Goal: Information Seeking & Learning: Check status

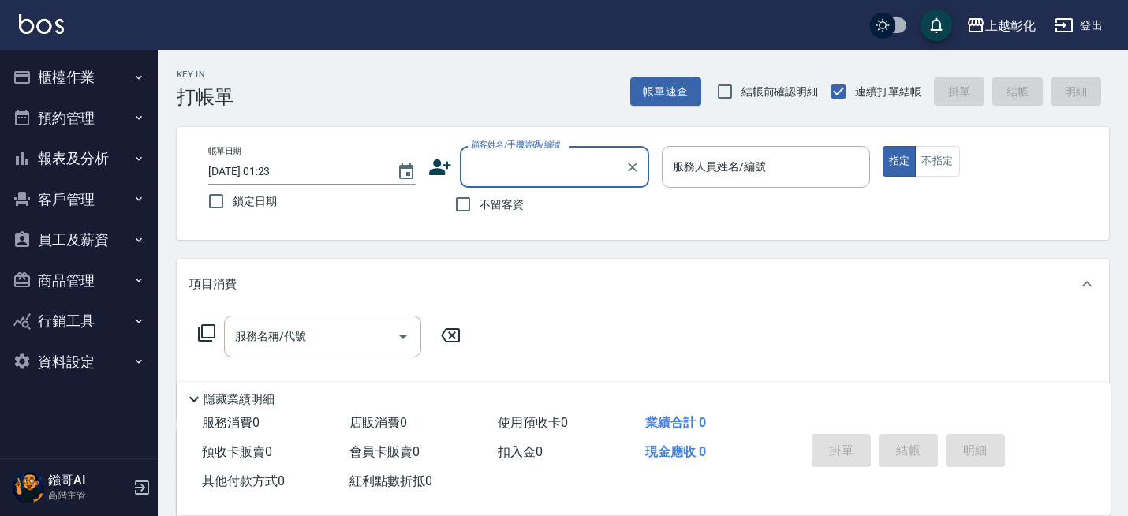
click at [84, 155] on button "報表及分析" at bounding box center [78, 158] width 145 height 41
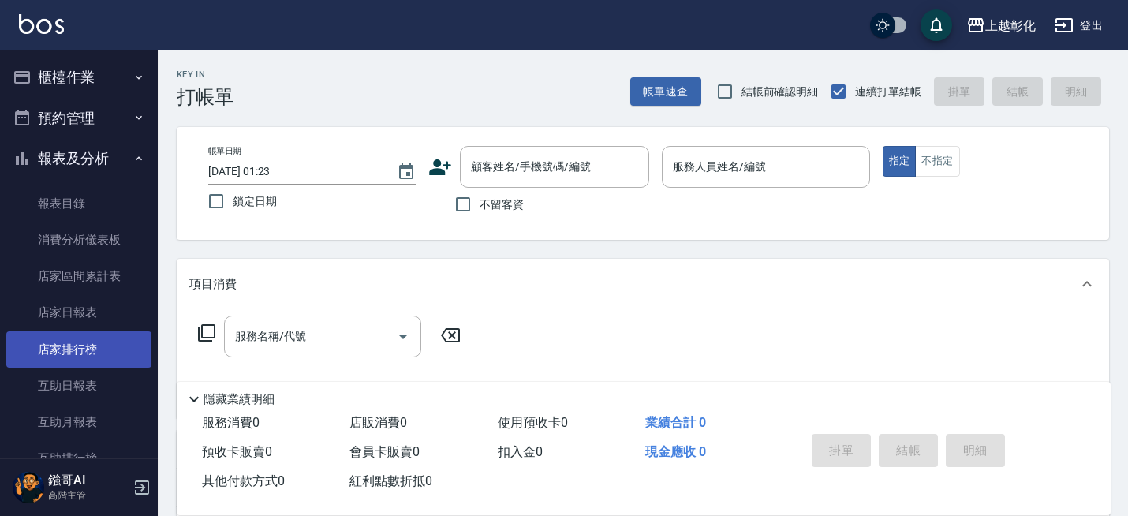
click at [102, 343] on link "店家排行榜" at bounding box center [78, 349] width 145 height 36
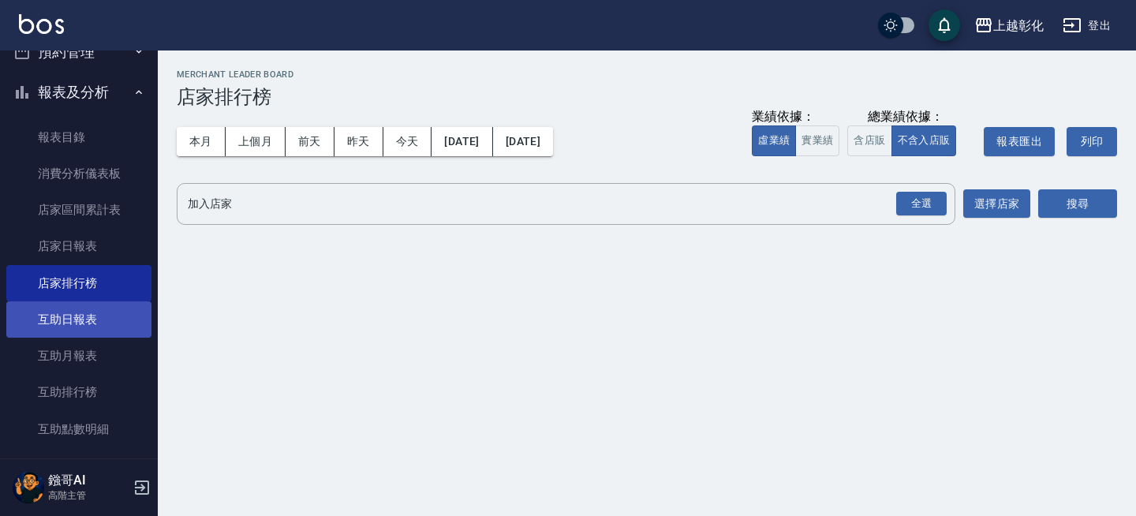
scroll to position [68, 0]
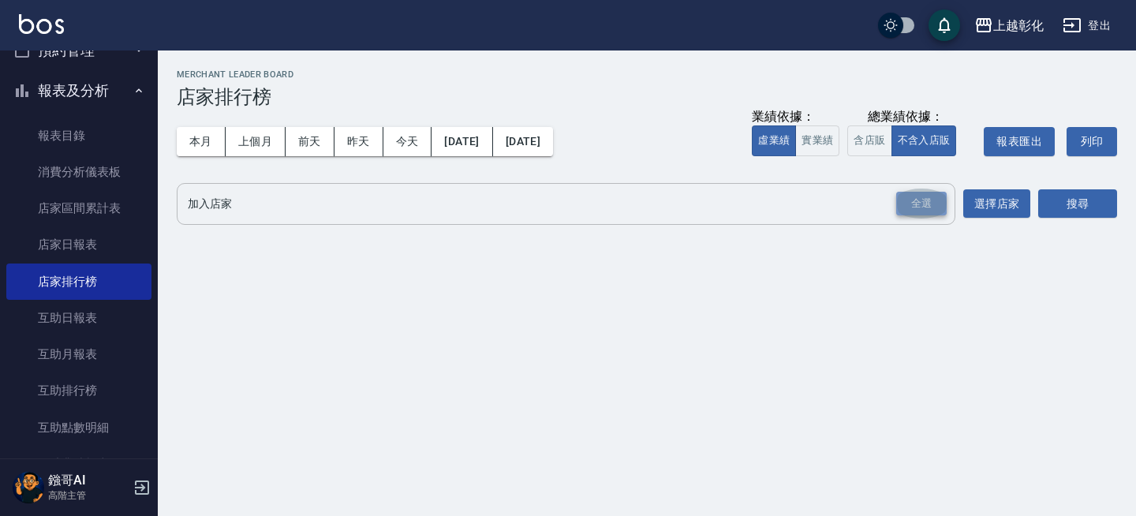
click at [902, 212] on div "全選" at bounding box center [921, 204] width 50 height 24
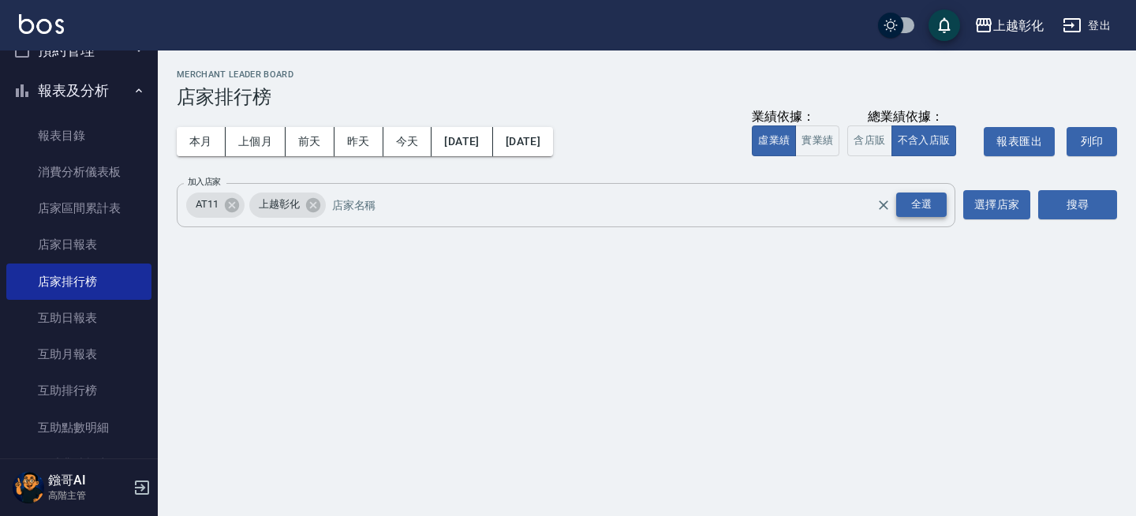
click at [943, 200] on div "全選" at bounding box center [921, 204] width 50 height 24
click at [1105, 207] on button "搜尋" at bounding box center [1077, 204] width 79 height 29
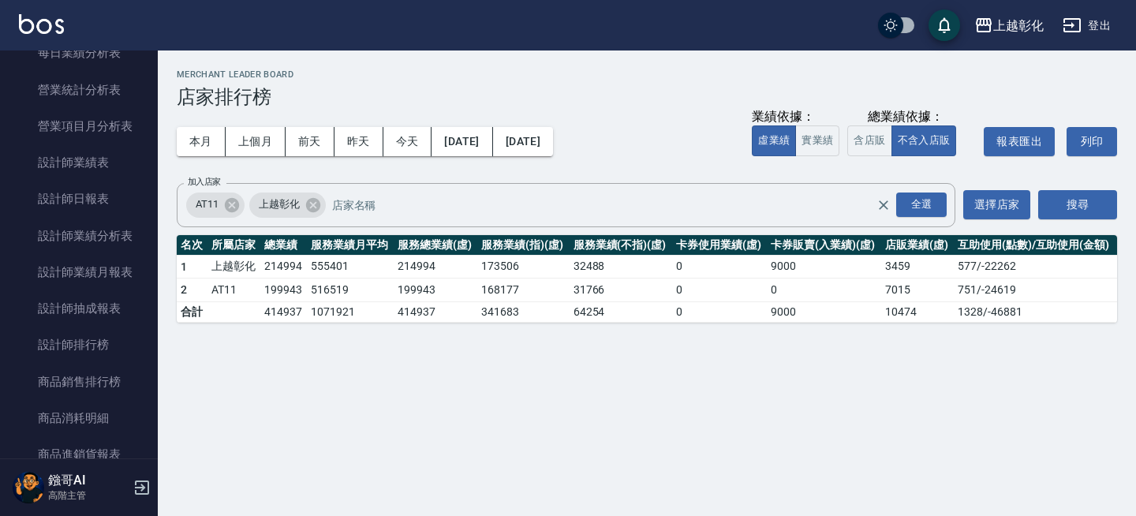
scroll to position [633, 0]
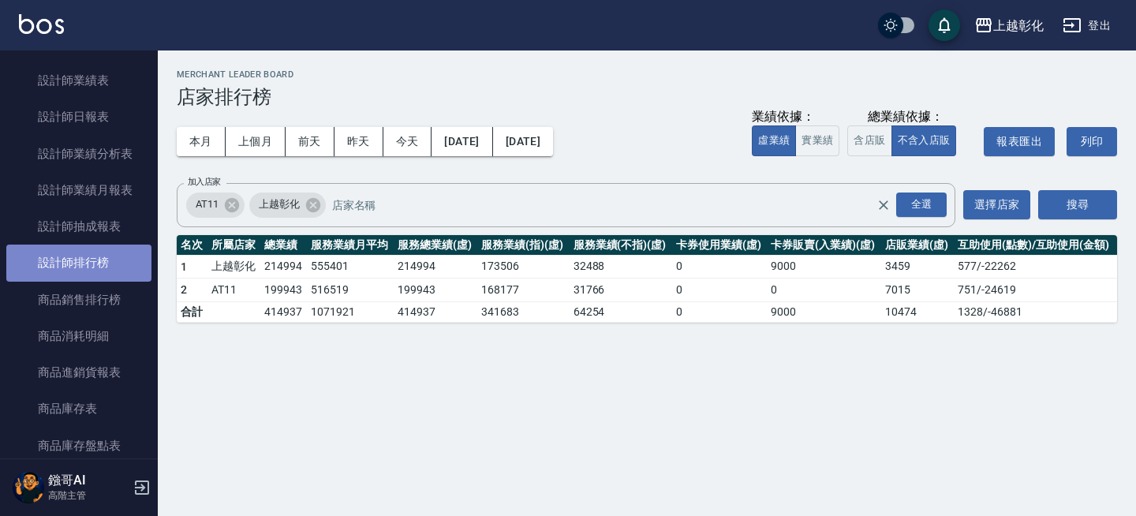
click at [98, 254] on link "設計師排行榜" at bounding box center [78, 263] width 145 height 36
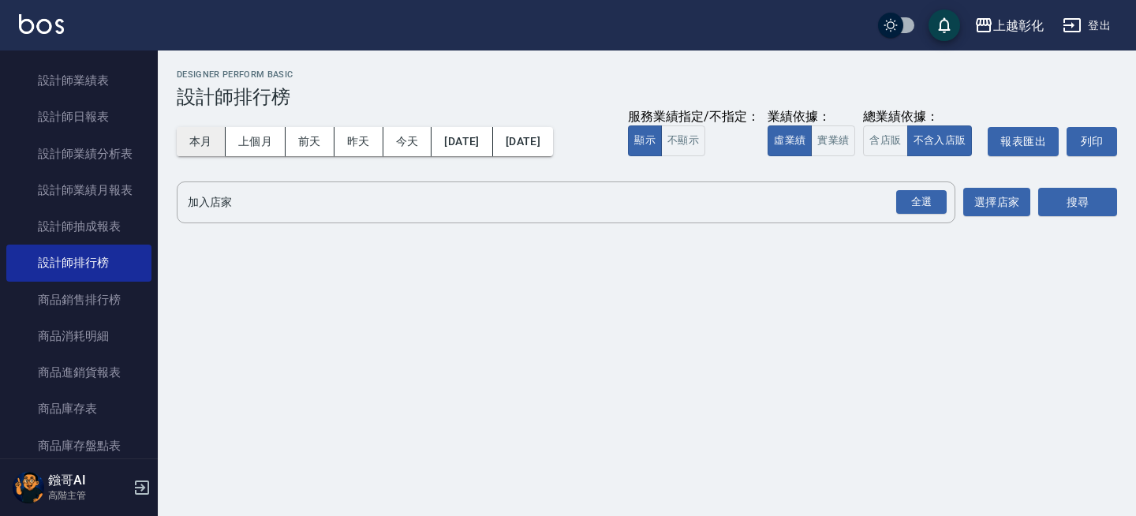
click at [204, 144] on button "本月" at bounding box center [201, 141] width 49 height 29
click at [943, 191] on div "全選" at bounding box center [921, 202] width 50 height 24
click at [1119, 204] on div "上越彰化 2025-10-01 - 2025-10-31 設計師排行榜 列印時間： 2025-10-12-01:24 Designer Perform Bas…" at bounding box center [647, 150] width 978 height 200
click at [1072, 192] on button "搜尋" at bounding box center [1077, 203] width 79 height 29
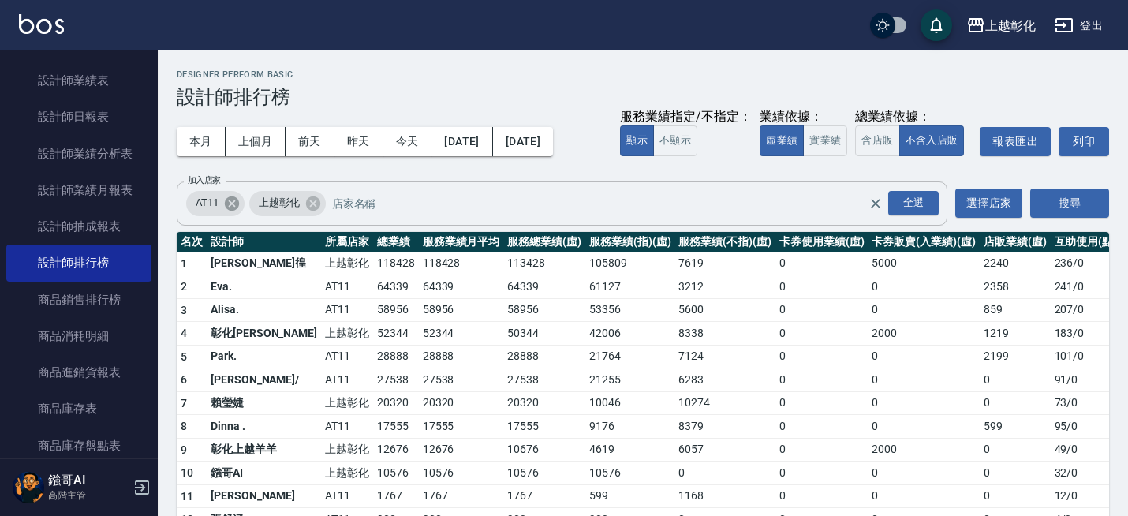
click at [229, 208] on icon at bounding box center [232, 203] width 14 height 14
click at [1070, 199] on button "搜尋" at bounding box center [1069, 203] width 79 height 29
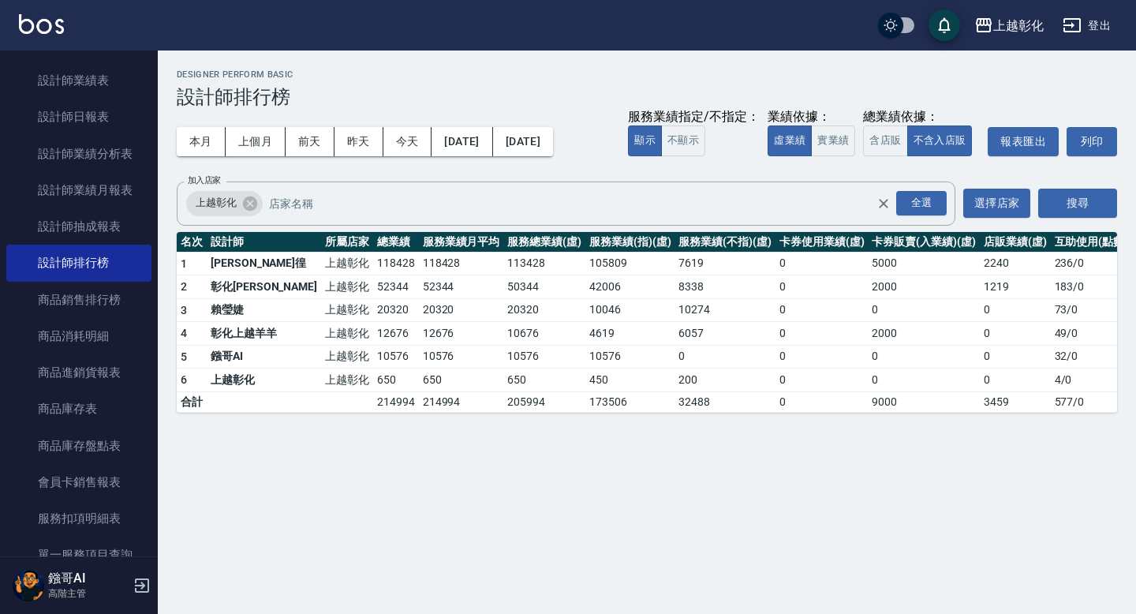
click at [549, 50] on div "上越彰化 2025-10-01 - 2025-10-31 設計師排行榜 列印時間： 2025-10-12-01:24 Designer Perform Bas…" at bounding box center [647, 240] width 978 height 381
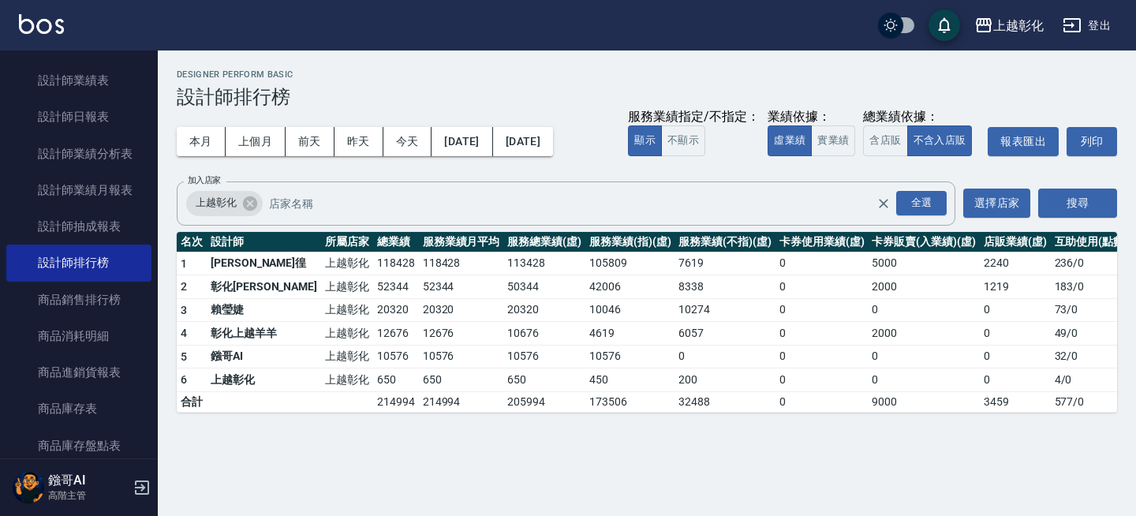
click at [536, 465] on div "上越彰化 2025-10-01 - 2025-10-31 設計師排行榜 列印時間： 2025-10-12-01:24 Designer Perform Bas…" at bounding box center [568, 258] width 1136 height 516
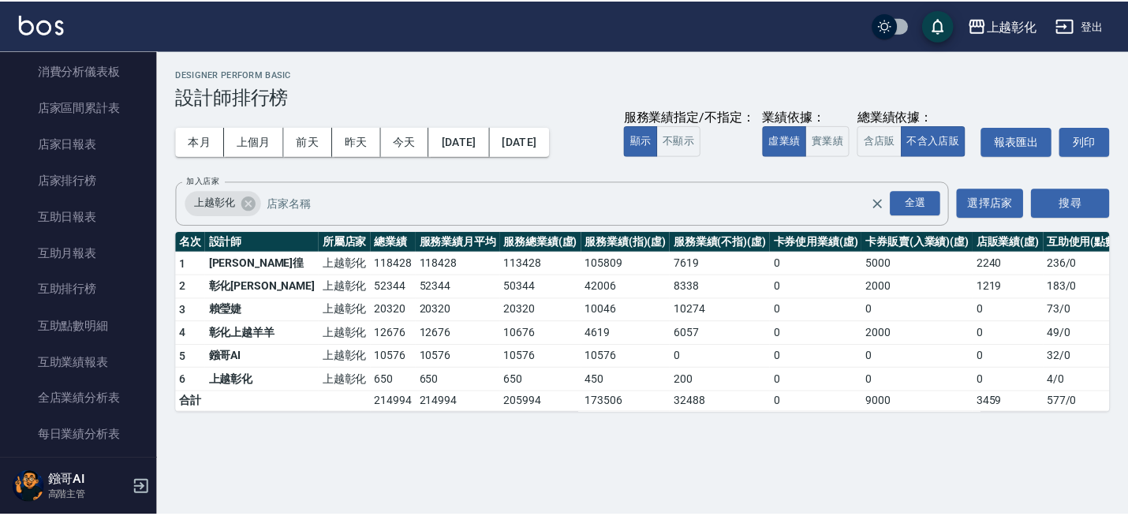
scroll to position [166, 0]
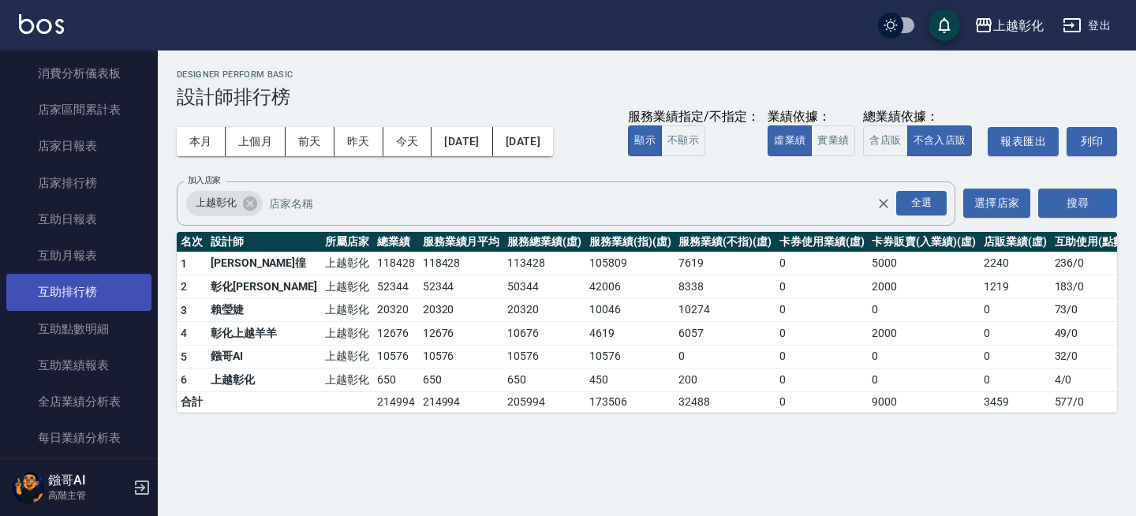
click at [71, 296] on link "互助排行榜" at bounding box center [78, 292] width 145 height 36
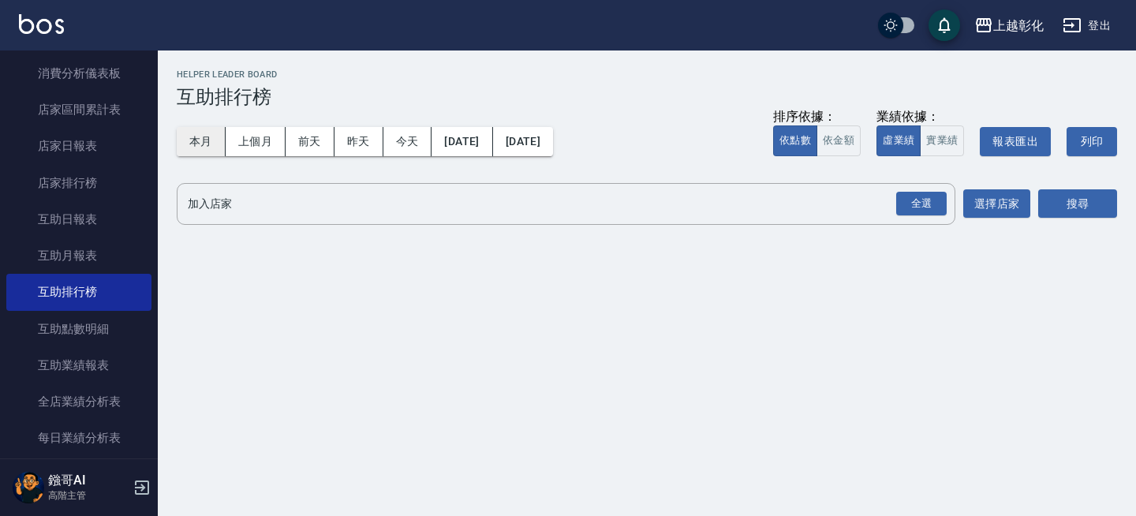
click at [221, 144] on button "本月" at bounding box center [201, 141] width 49 height 29
click at [905, 209] on div "全選" at bounding box center [921, 204] width 50 height 24
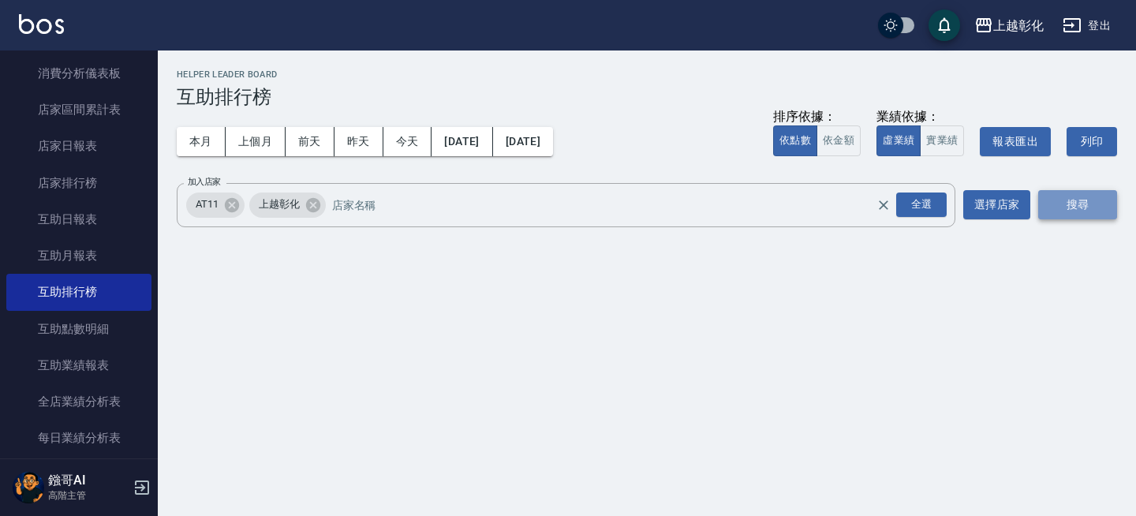
click at [1088, 215] on button "搜尋" at bounding box center [1077, 204] width 79 height 29
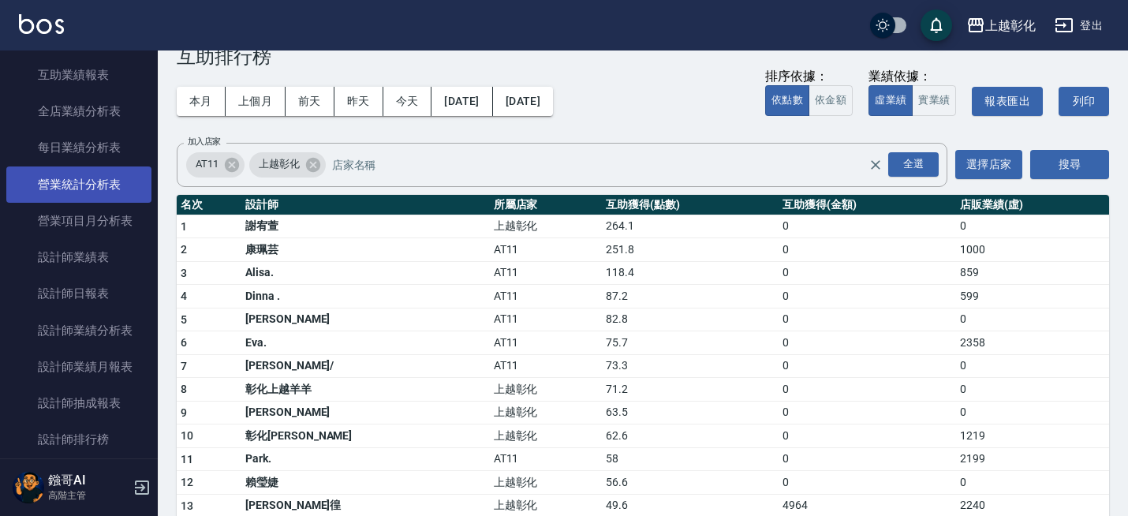
scroll to position [489, 0]
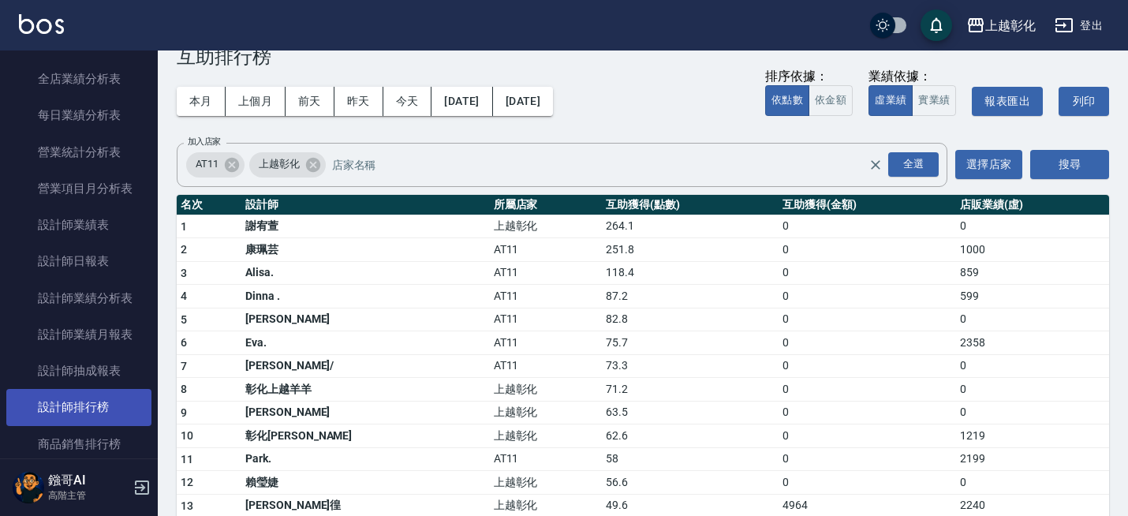
click at [69, 409] on link "設計師排行榜" at bounding box center [78, 407] width 145 height 36
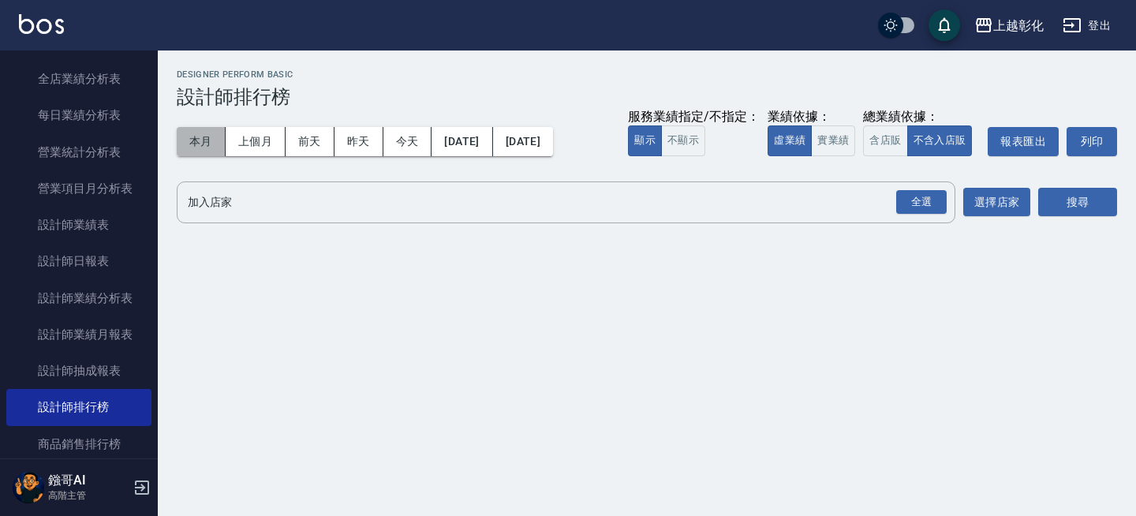
click at [216, 138] on button "本月" at bounding box center [201, 141] width 49 height 29
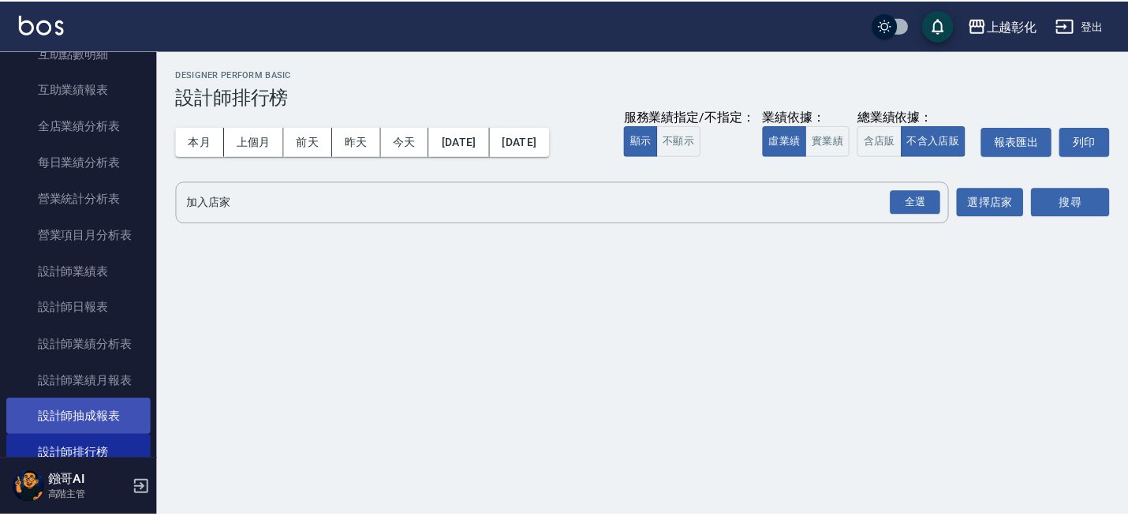
scroll to position [246, 0]
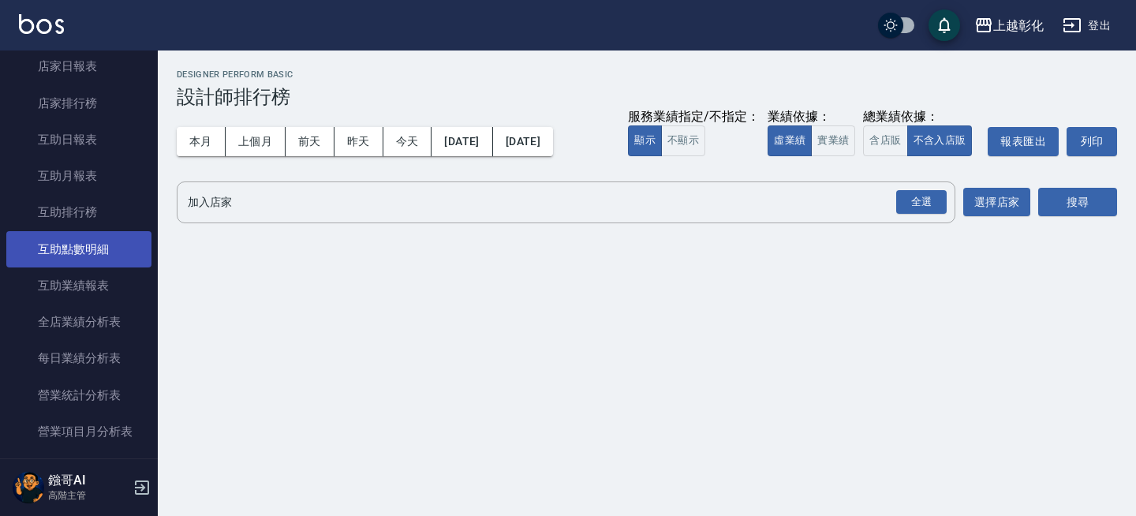
click at [104, 245] on link "互助點數明細" at bounding box center [78, 249] width 145 height 36
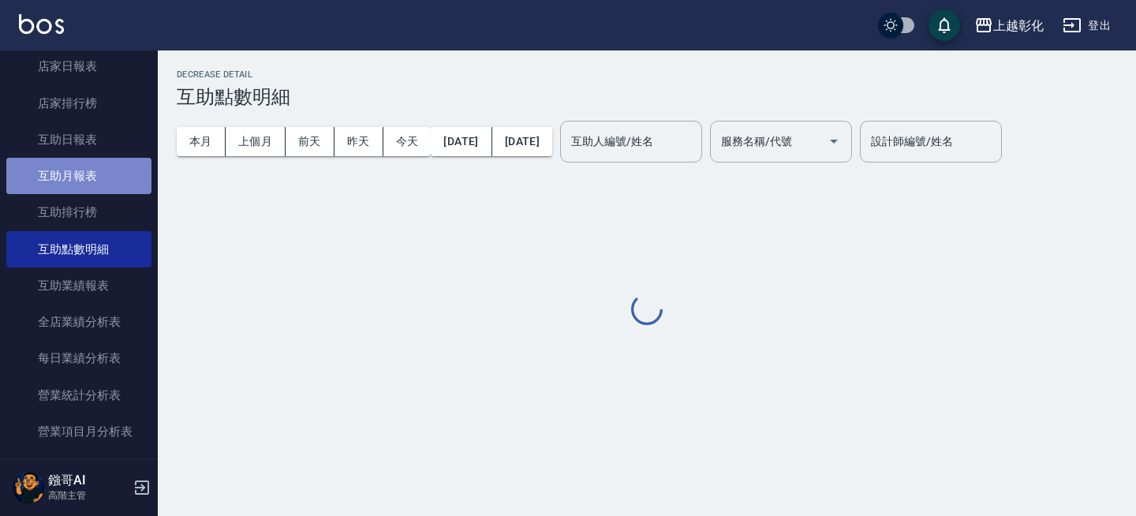
click at [95, 189] on link "互助月報表" at bounding box center [78, 176] width 145 height 36
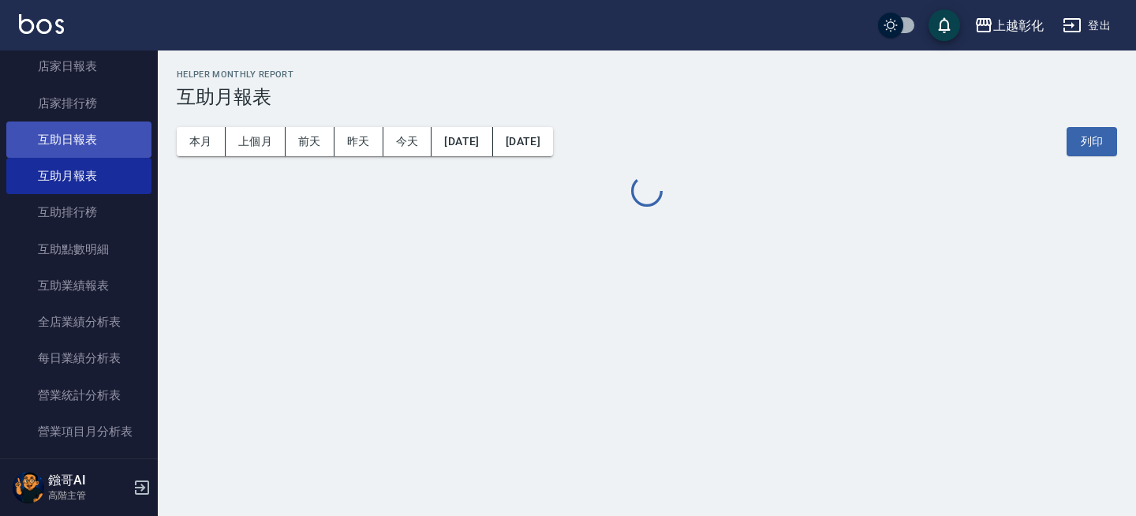
click at [101, 146] on link "互助日報表" at bounding box center [78, 139] width 145 height 36
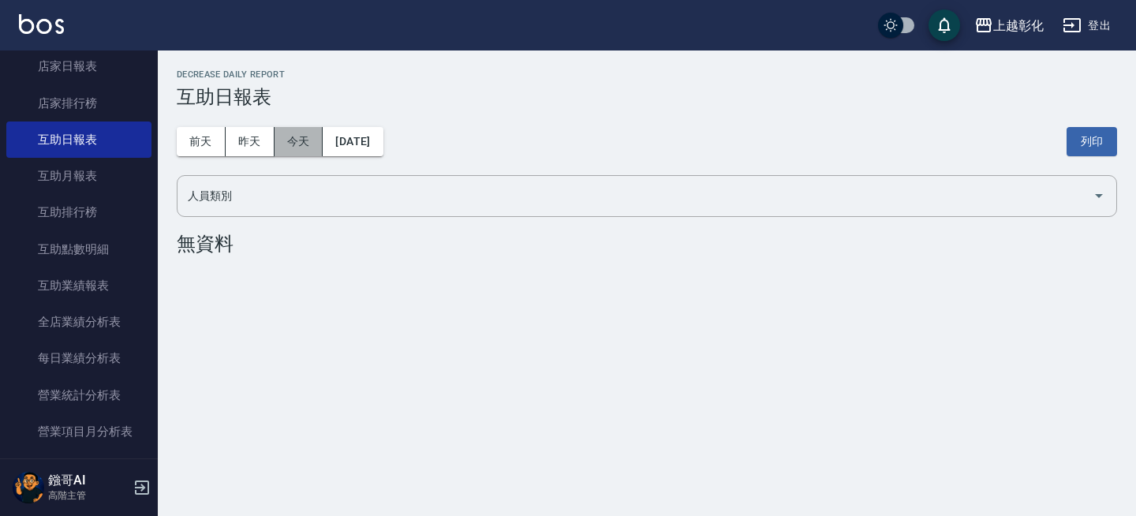
click at [301, 141] on button "今天" at bounding box center [299, 141] width 49 height 29
click at [273, 142] on button "昨天" at bounding box center [250, 141] width 49 height 29
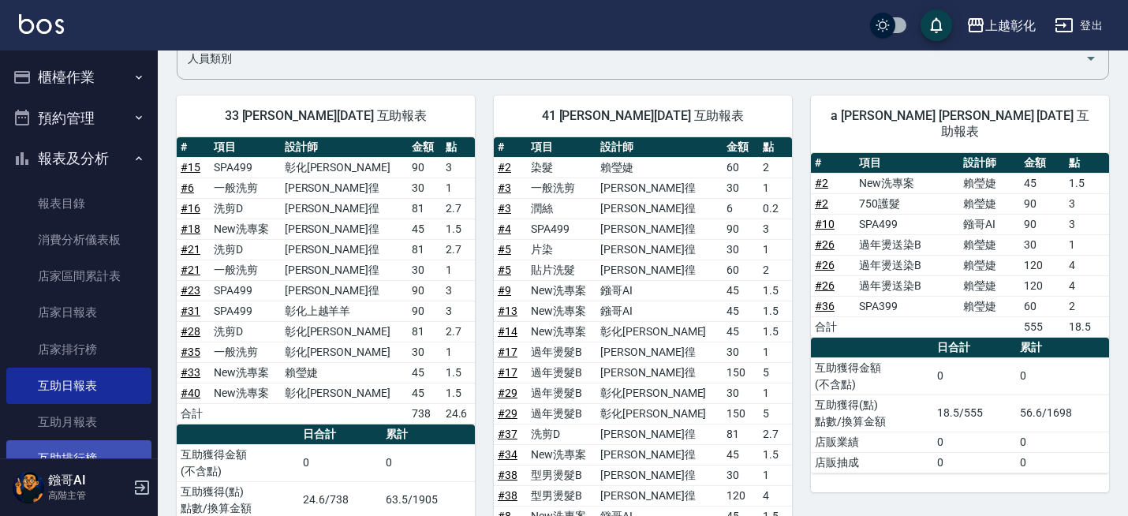
scroll to position [419, 0]
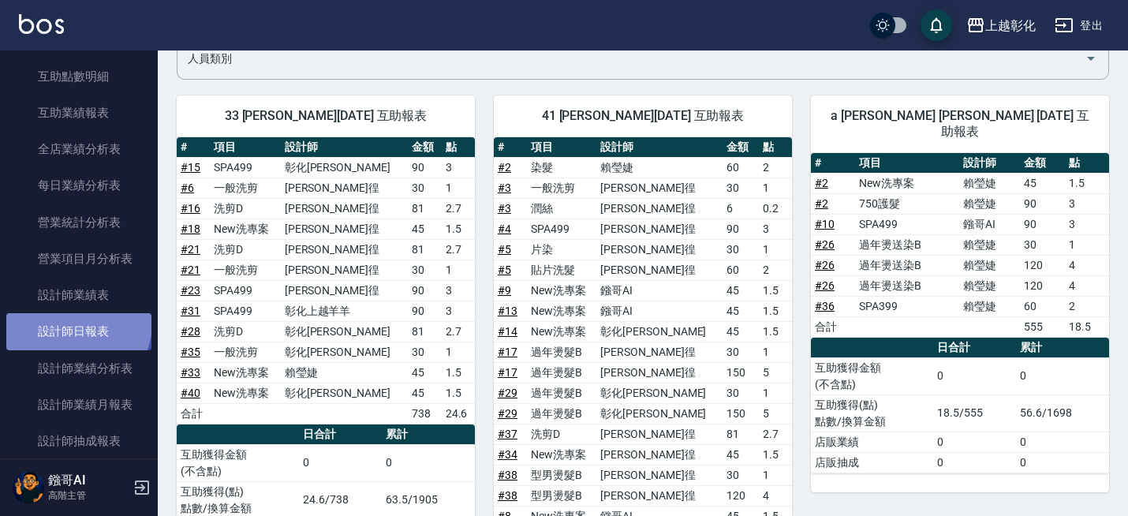
click at [77, 323] on link "設計師日報表" at bounding box center [78, 331] width 145 height 36
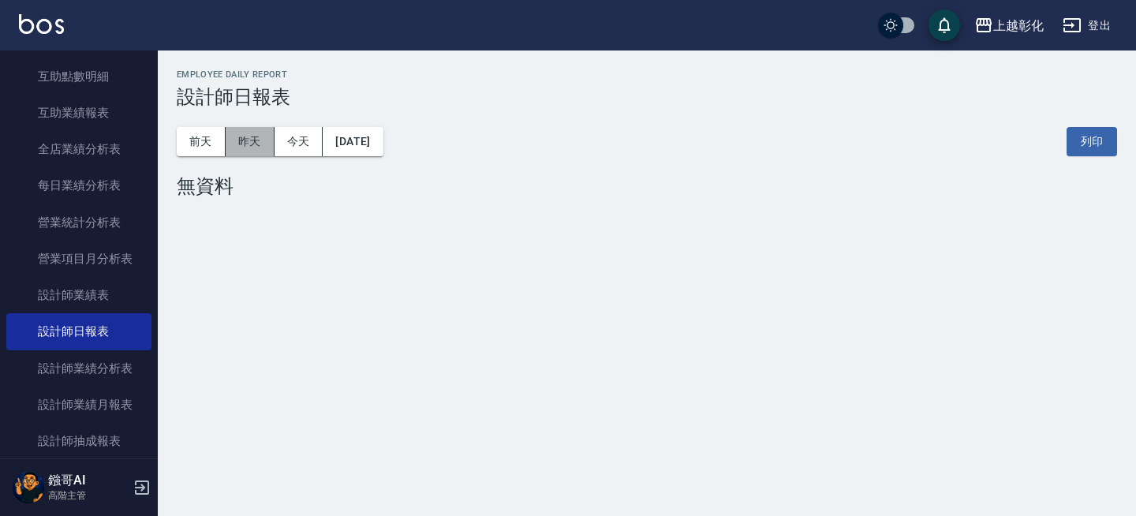
click at [252, 145] on button "昨天" at bounding box center [250, 141] width 49 height 29
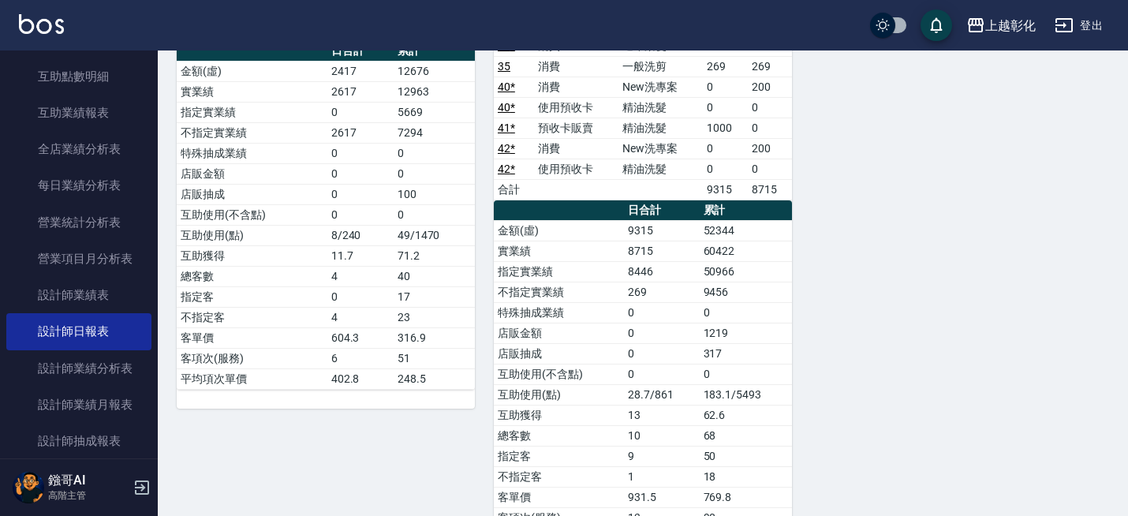
scroll to position [1245, 0]
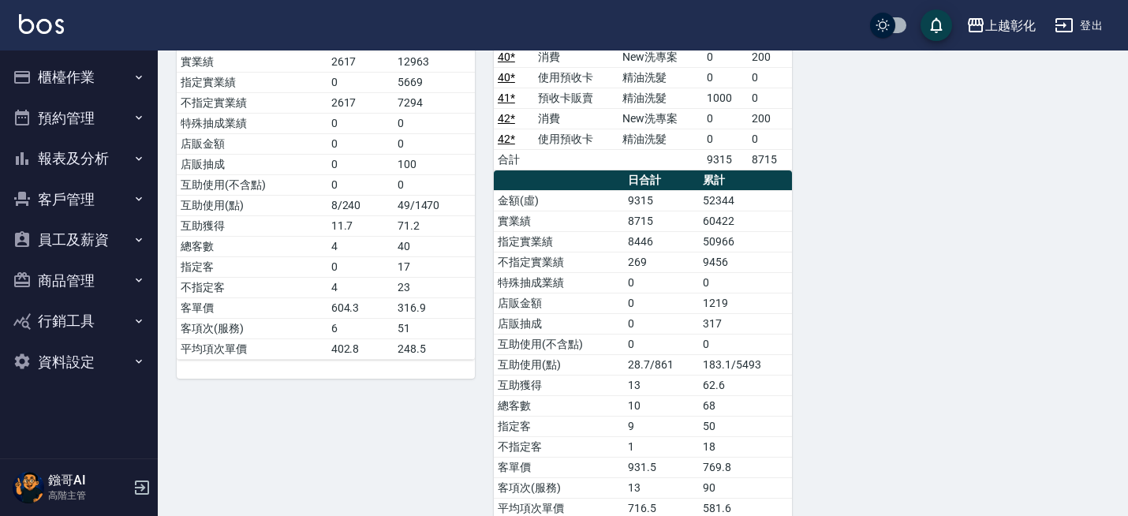
scroll to position [1245, 0]
